Goal: Navigation & Orientation: Find specific page/section

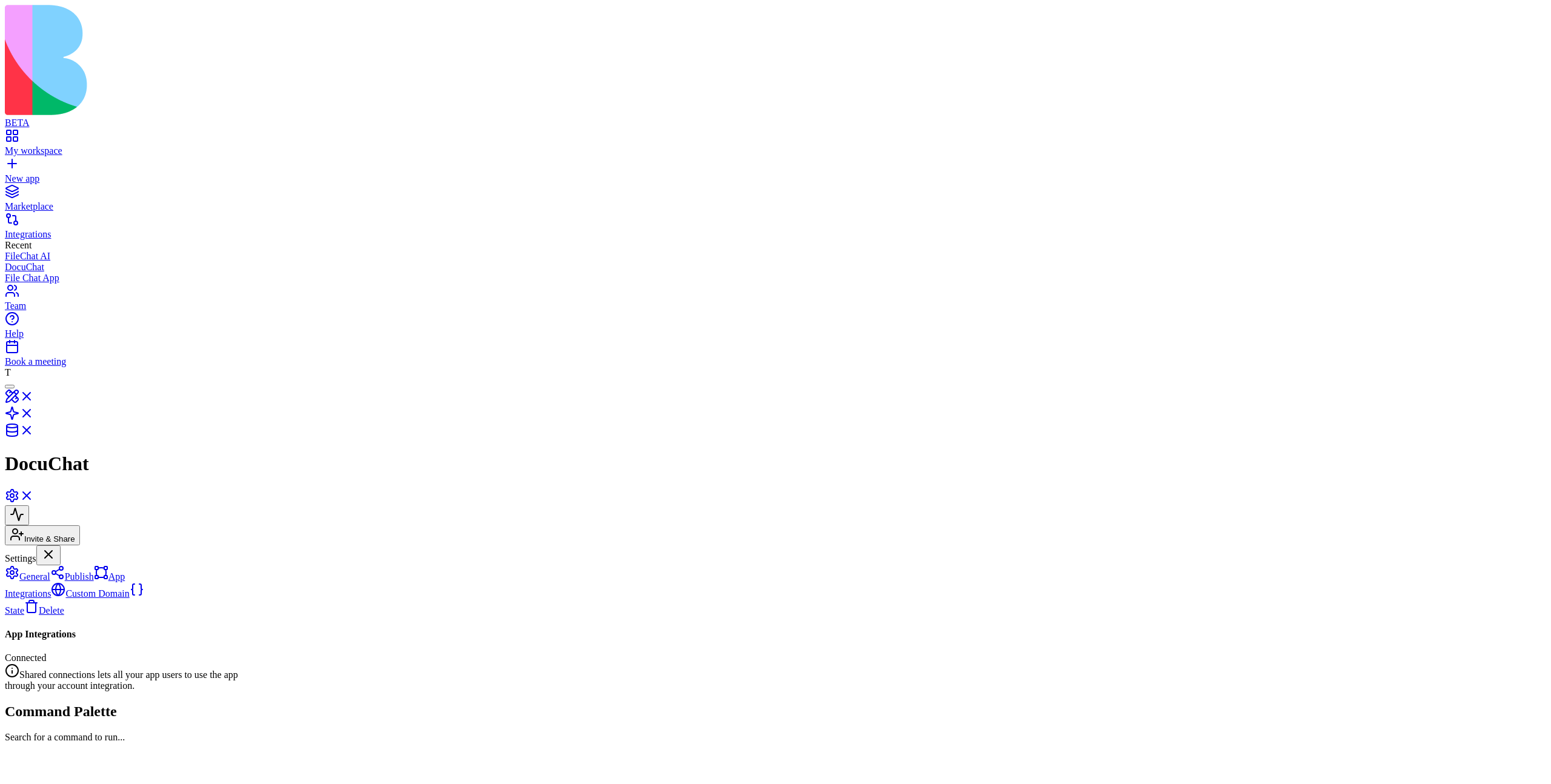
click at [420, 628] on div "App Integrations Connected Shared connections lets all your app users to use th…" at bounding box center [776, 660] width 1541 height 63
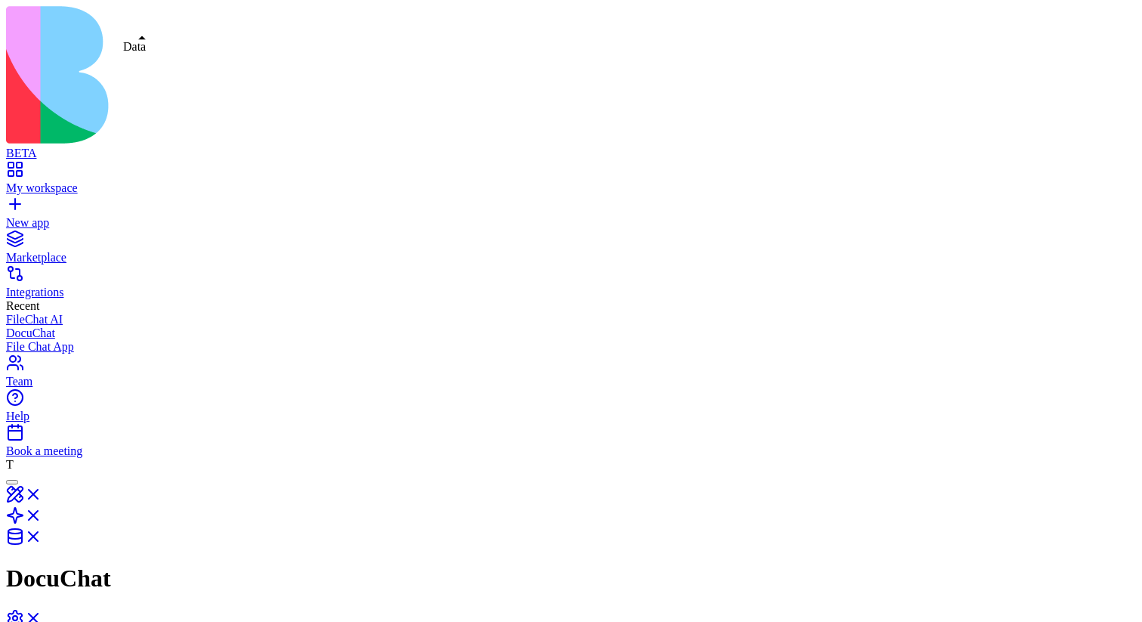
click at [42, 535] on link at bounding box center [24, 541] width 36 height 13
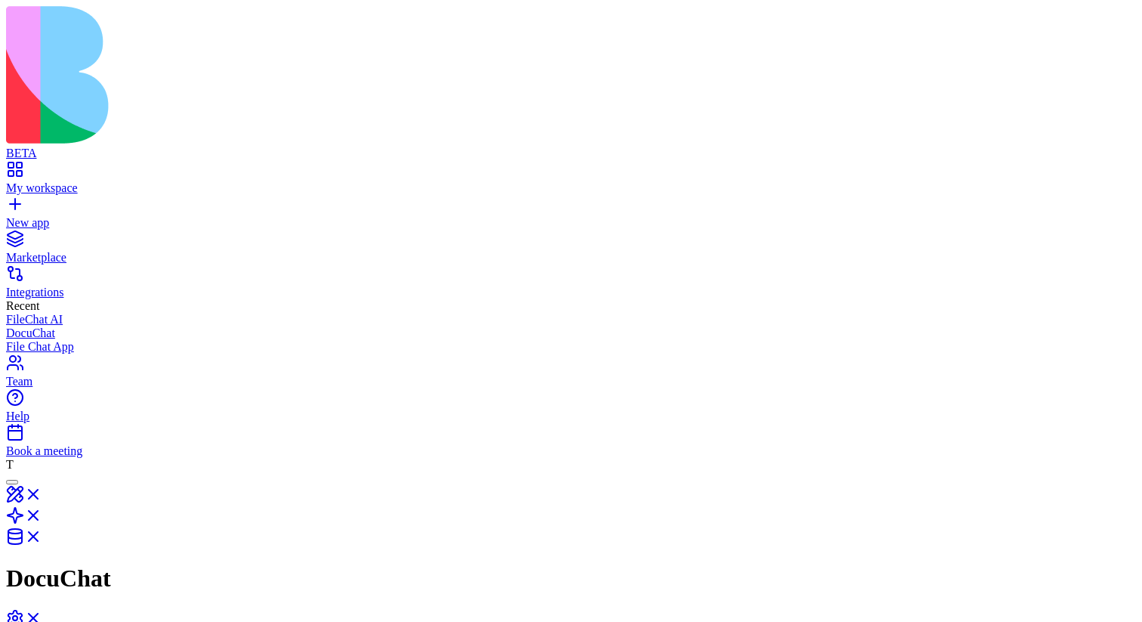
click at [42, 514] on link at bounding box center [24, 520] width 36 height 13
click at [42, 535] on link at bounding box center [24, 541] width 36 height 13
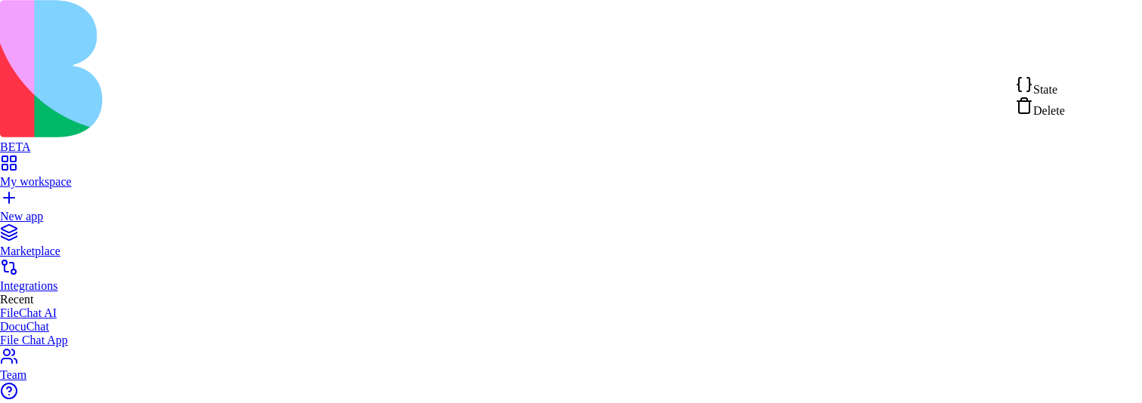
click at [1065, 85] on div "State" at bounding box center [1040, 86] width 50 height 21
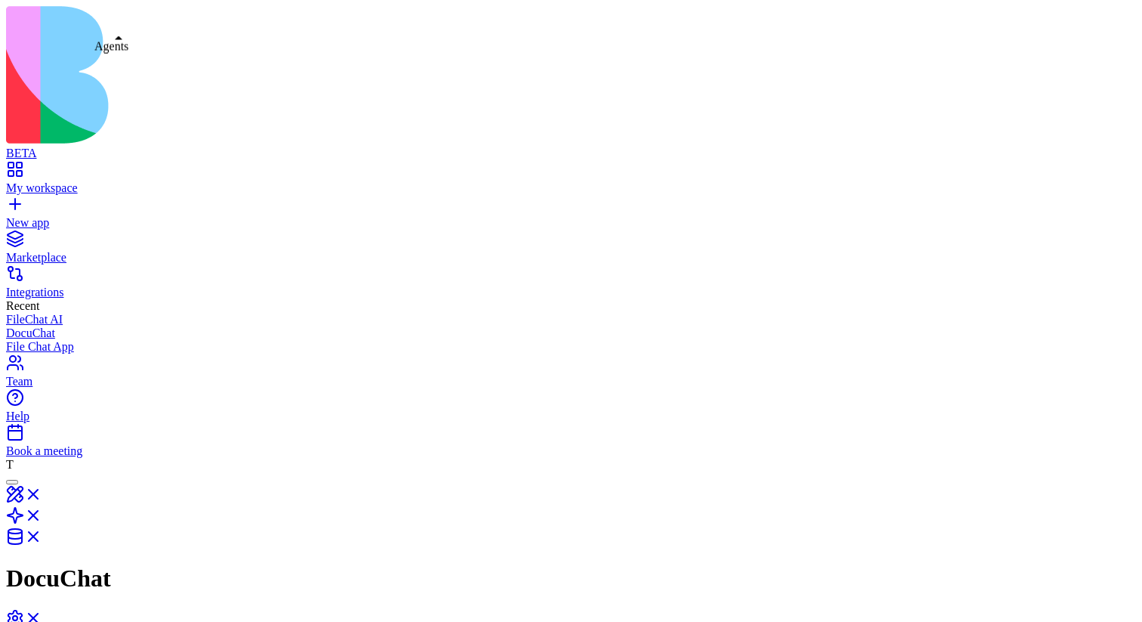
click at [42, 403] on link at bounding box center [24, 520] width 36 height 13
click at [42, 403] on link at bounding box center [24, 541] width 36 height 13
click at [42, 403] on link at bounding box center [24, 520] width 36 height 13
click at [42, 403] on link at bounding box center [24, 541] width 36 height 13
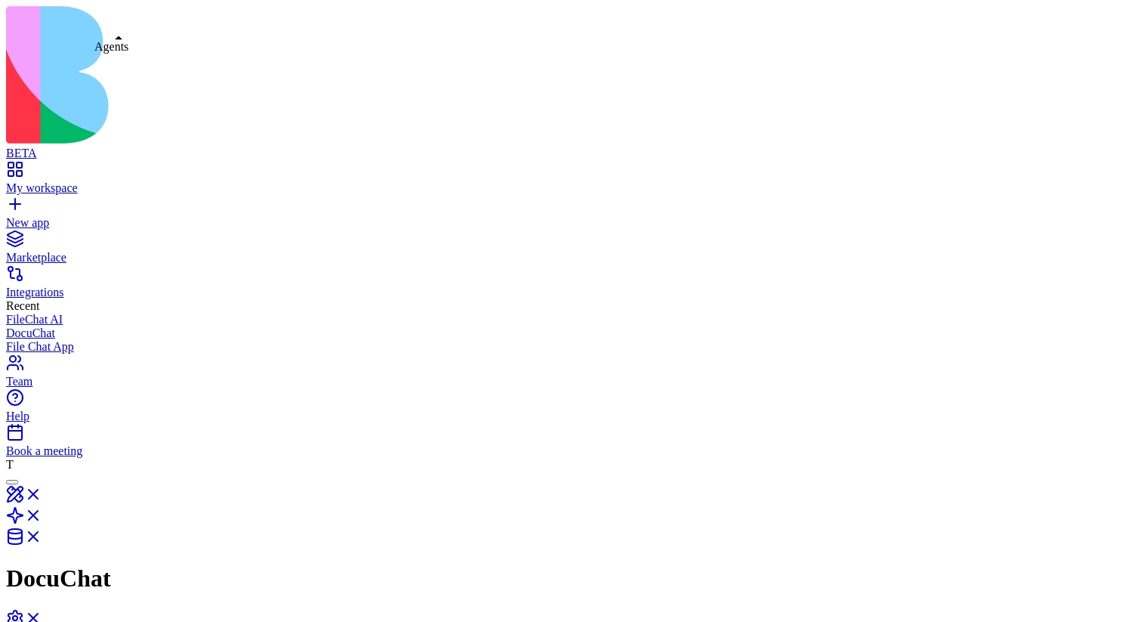
click at [42, 403] on link at bounding box center [24, 520] width 36 height 13
click at [42, 403] on link at bounding box center [24, 499] width 36 height 13
click at [42, 403] on link at bounding box center [24, 523] width 36 height 13
click at [42, 403] on link at bounding box center [24, 541] width 36 height 13
